Goal: Task Accomplishment & Management: Use online tool/utility

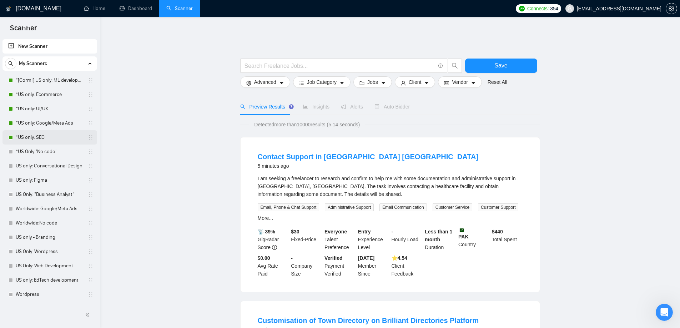
click at [46, 132] on link "*US only: SEO" at bounding box center [50, 137] width 68 height 14
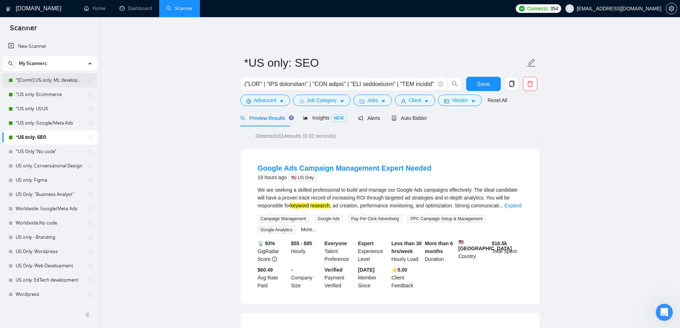
click at [53, 81] on link "*[Corml] US only: ML development" at bounding box center [50, 80] width 68 height 14
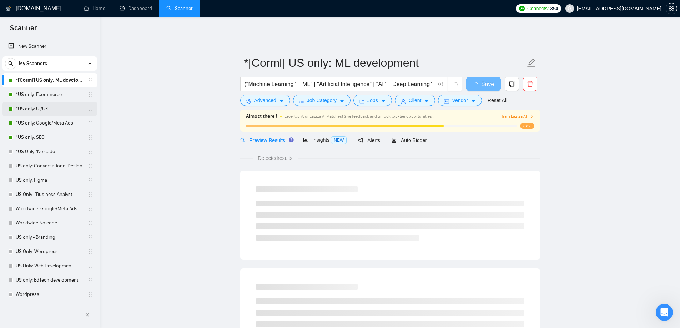
click at [59, 102] on link "*US only: UI/UX" at bounding box center [50, 109] width 68 height 14
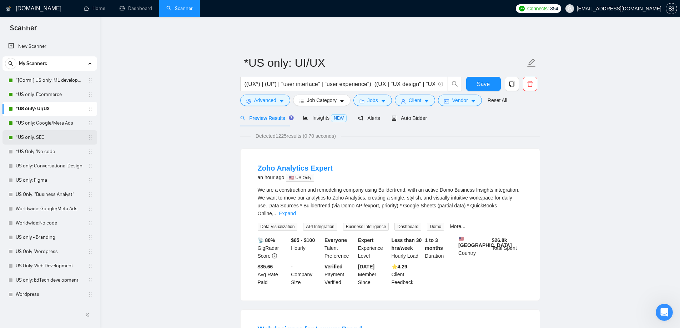
click at [44, 141] on link "*US only: SEO" at bounding box center [50, 137] width 68 height 14
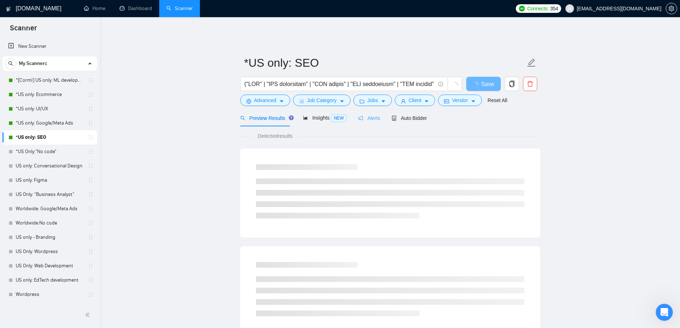
drag, startPoint x: 399, startPoint y: 117, endPoint x: 363, endPoint y: 117, distance: 36.0
click at [399, 117] on div "Auto Bidder" at bounding box center [408, 118] width 35 height 17
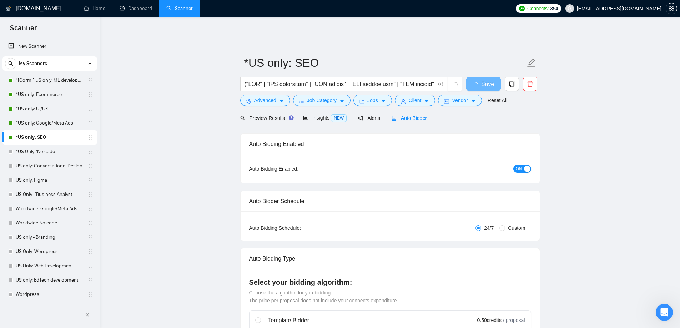
checkbox input "true"
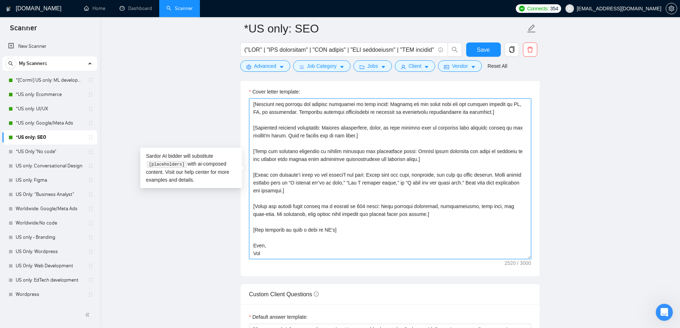
scroll to position [820, 0]
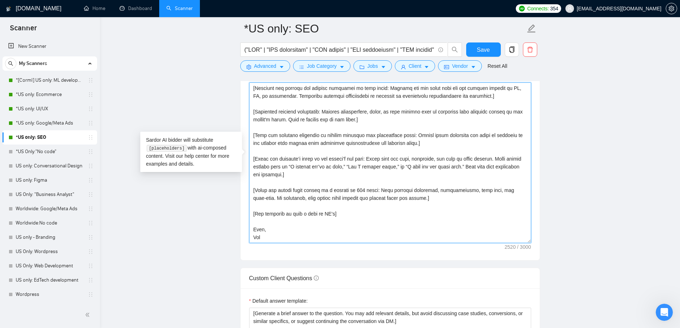
drag, startPoint x: 289, startPoint y: 132, endPoint x: 360, endPoint y: 252, distance: 140.1
click at [360, 252] on div "Cover letter template:" at bounding box center [389, 161] width 299 height 197
click at [213, 209] on main "*US only: SEO Save Advanced Job Category Jobs Client Vendor Reset All Preview R…" at bounding box center [389, 273] width 557 height 2120
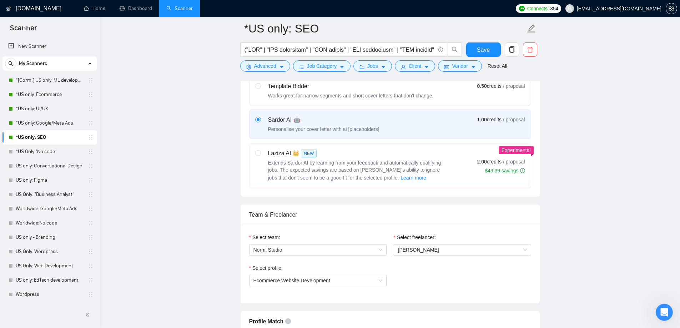
scroll to position [178, 0]
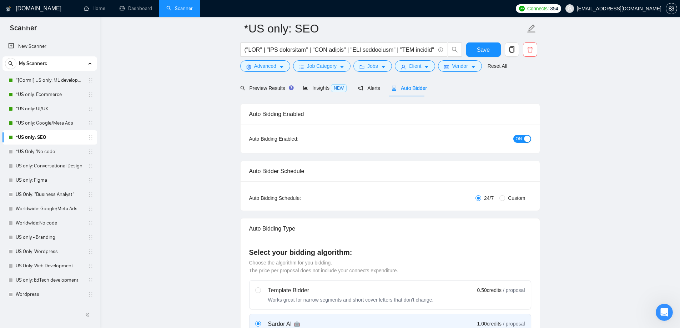
scroll to position [0, 0]
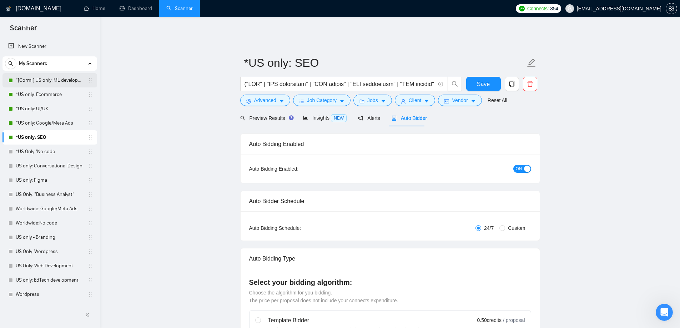
click at [52, 75] on link "*[Corml] US only: ML development" at bounding box center [50, 80] width 68 height 14
